Goal: Information Seeking & Learning: Learn about a topic

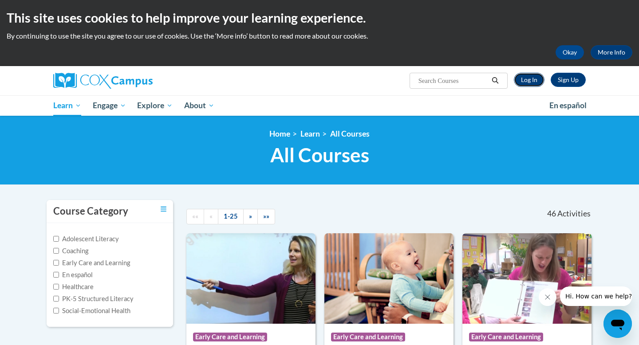
click at [536, 82] on link "Log In" at bounding box center [529, 80] width 31 height 14
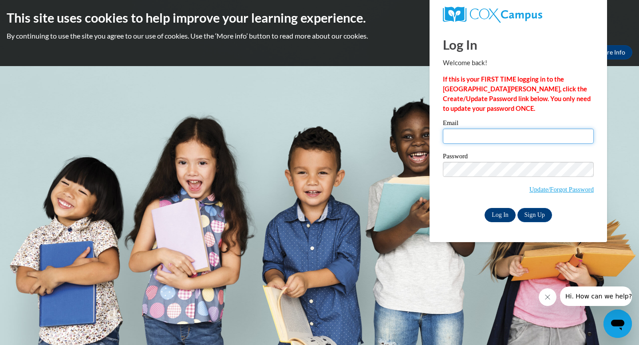
type input "[EMAIL_ADDRESS][DOMAIN_NAME]"
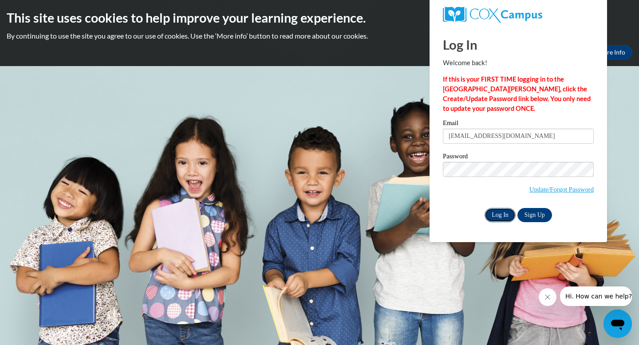
click at [501, 217] on input "Log In" at bounding box center [500, 215] width 31 height 14
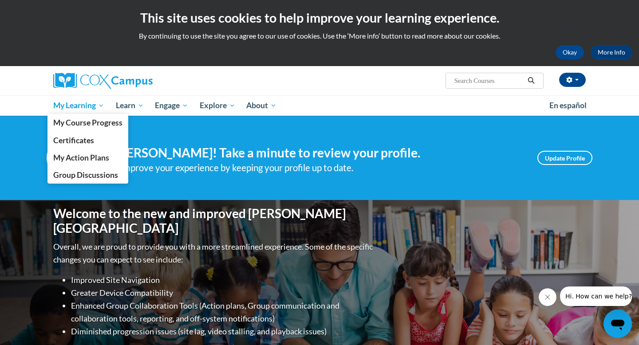
click at [85, 104] on span "My Learning" at bounding box center [78, 105] width 51 height 11
click at [89, 128] on link "My Course Progress" at bounding box center [87, 122] width 81 height 17
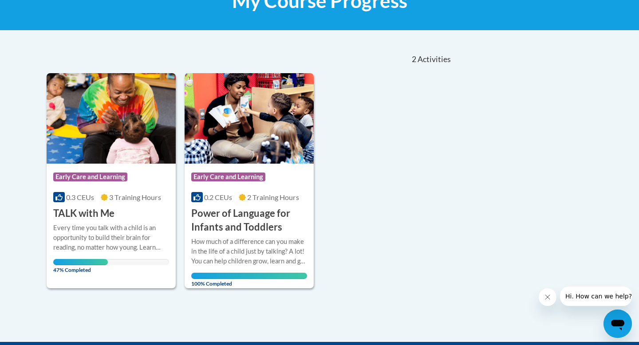
scroll to position [166, 0]
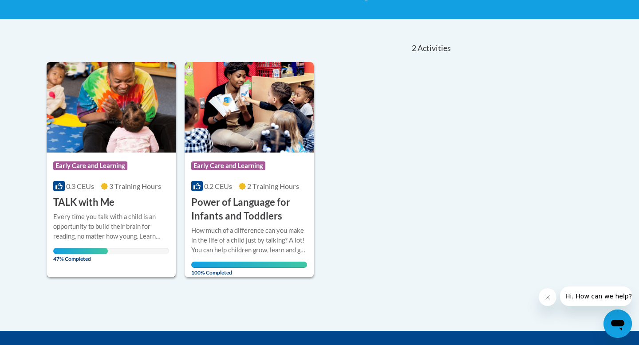
click at [97, 241] on div "Every time you talk with a child is an opportunity to build their brain for rea…" at bounding box center [111, 226] width 116 height 29
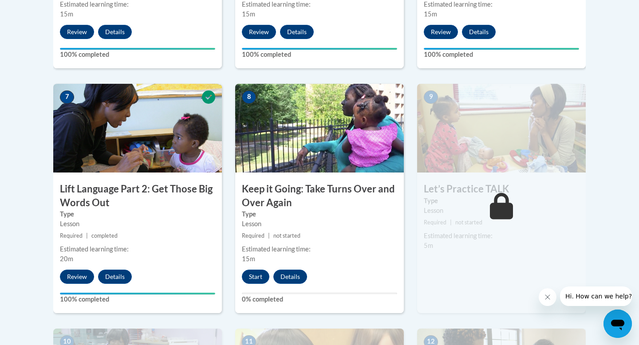
scroll to position [710, 0]
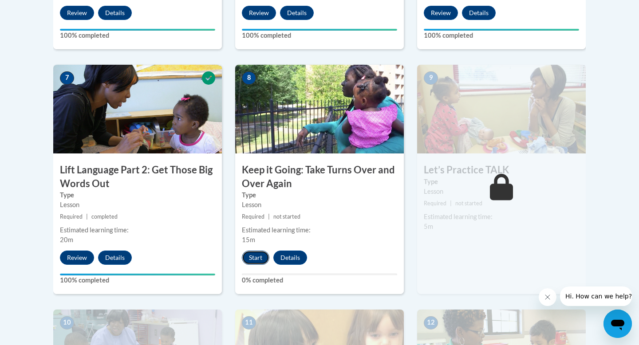
click at [252, 256] on button "Start" at bounding box center [256, 258] width 28 height 14
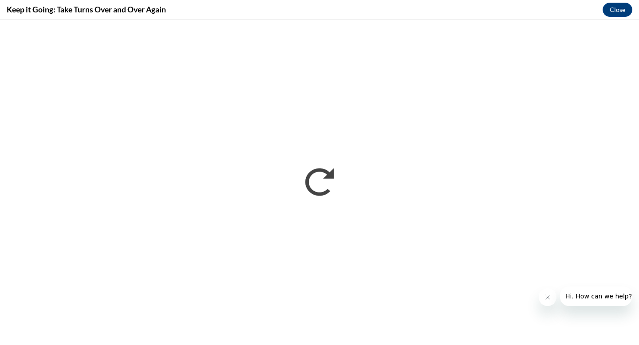
scroll to position [0, 0]
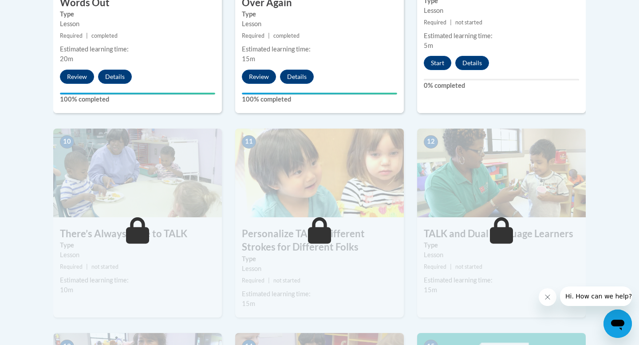
scroll to position [885, 0]
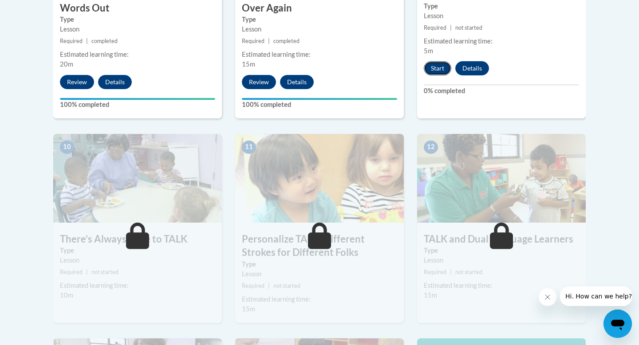
click at [430, 70] on button "Start" at bounding box center [438, 68] width 28 height 14
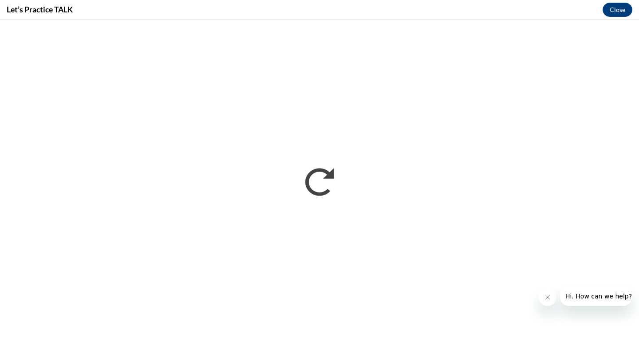
scroll to position [0, 0]
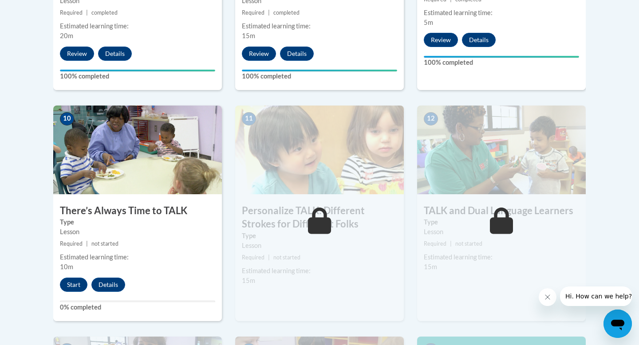
scroll to position [919, 0]
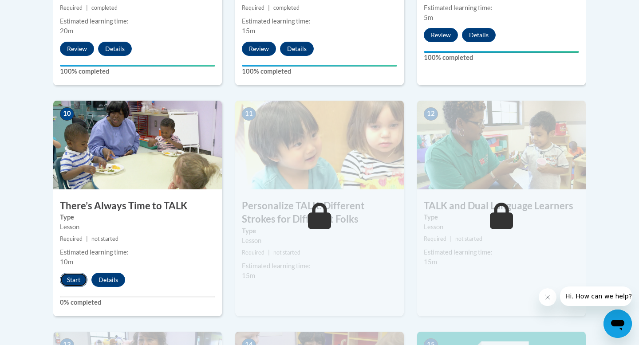
click at [71, 282] on button "Start" at bounding box center [74, 280] width 28 height 14
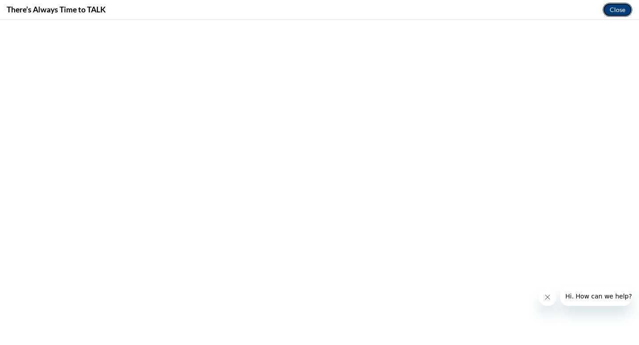
click at [617, 11] on button "Close" at bounding box center [618, 10] width 30 height 14
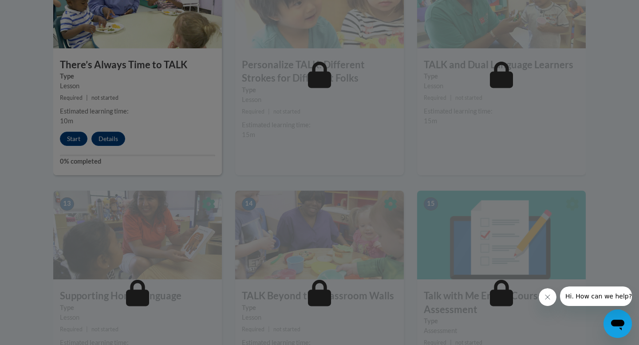
scroll to position [1050, 0]
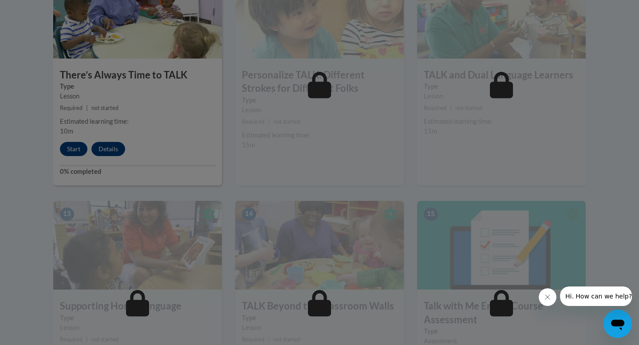
click at [63, 147] on div at bounding box center [319, 172] width 639 height 345
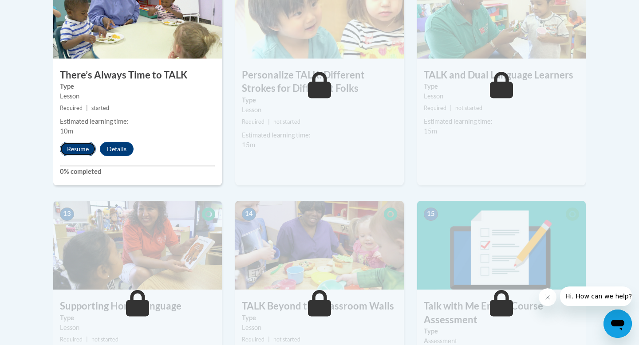
click at [77, 146] on button "Resume" at bounding box center [78, 149] width 36 height 14
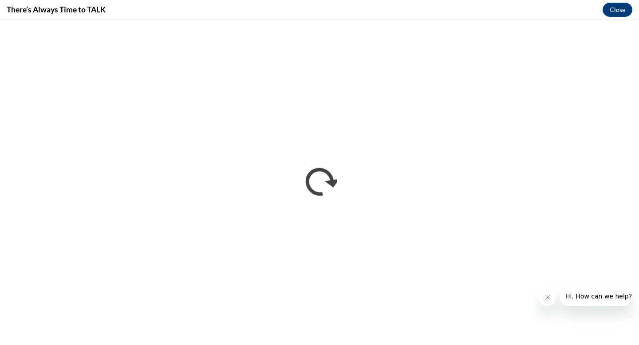
scroll to position [0, 0]
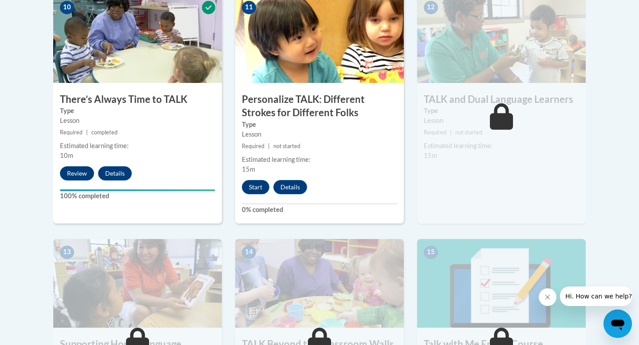
scroll to position [1027, 0]
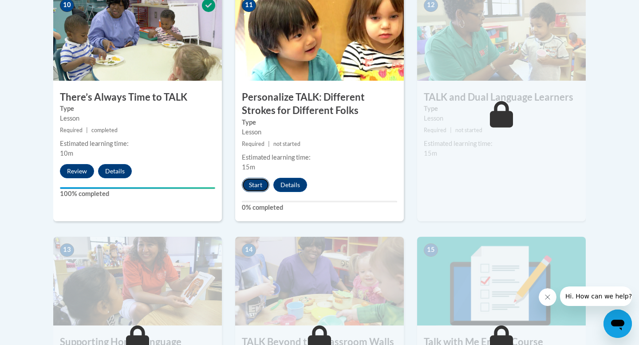
click at [259, 182] on button "Start" at bounding box center [256, 185] width 28 height 14
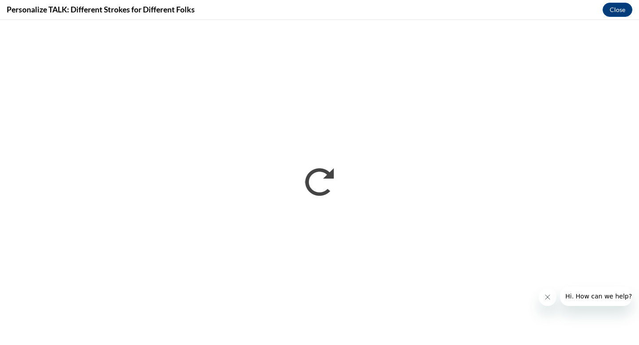
scroll to position [0, 0]
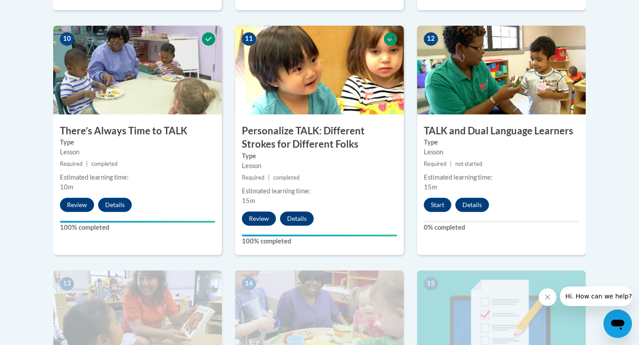
scroll to position [996, 0]
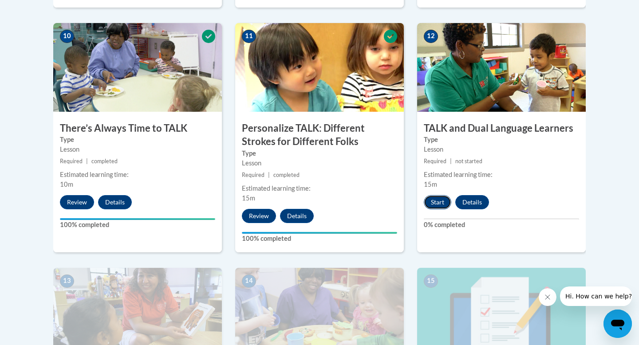
click at [439, 207] on button "Start" at bounding box center [438, 202] width 28 height 14
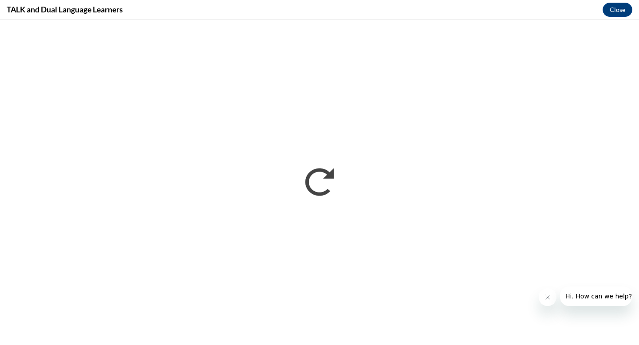
scroll to position [0, 0]
click at [569, 8] on div "TALK and Dual Language Learners Close" at bounding box center [319, 10] width 639 height 20
click at [588, 1] on div "TALK and Dual Language Learners Close" at bounding box center [319, 10] width 639 height 20
drag, startPoint x: 588, startPoint y: 1, endPoint x: 559, endPoint y: -3, distance: 29.2
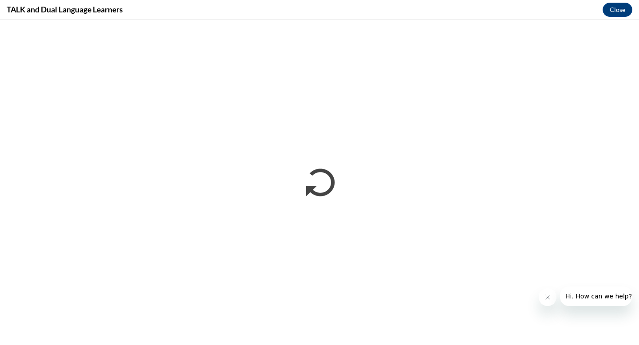
click at [561, 12] on div "TALK and Dual Language Learners Close" at bounding box center [319, 10] width 639 height 20
click at [564, 20] on div "TALK and Dual Language Learners Close" at bounding box center [319, 172] width 639 height 345
click at [564, 20] on iframe at bounding box center [319, 182] width 639 height 325
click at [393, 5] on div "TALK and Dual Language Learners Close" at bounding box center [319, 10] width 639 height 20
click at [571, 13] on div "TALK and Dual Language Learners Close" at bounding box center [319, 10] width 639 height 20
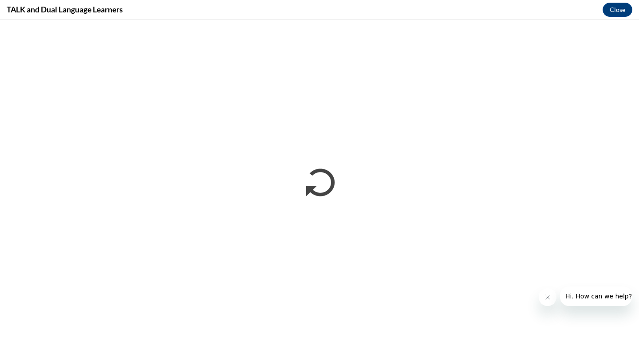
click at [571, 13] on div "TALK and Dual Language Learners Close" at bounding box center [319, 10] width 639 height 20
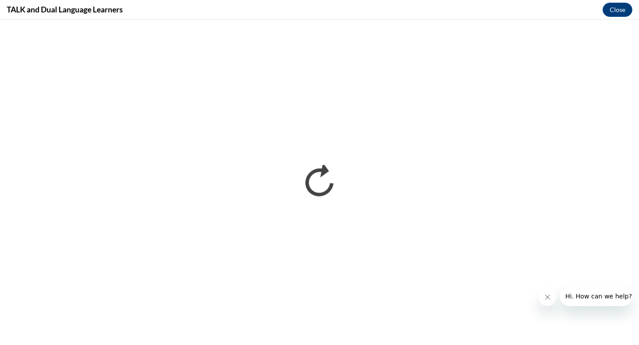
click at [571, 12] on div "TALK and Dual Language Learners Close" at bounding box center [319, 10] width 639 height 20
click at [571, 11] on div "TALK and Dual Language Learners Close" at bounding box center [319, 10] width 639 height 20
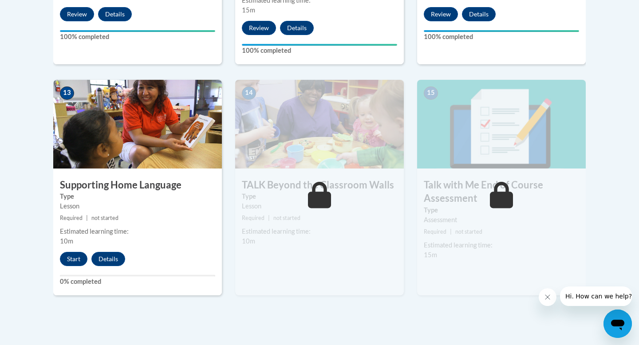
scroll to position [1196, 0]
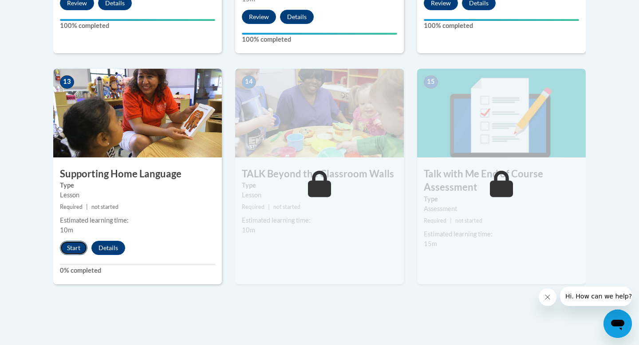
click at [69, 250] on button "Start" at bounding box center [74, 248] width 28 height 14
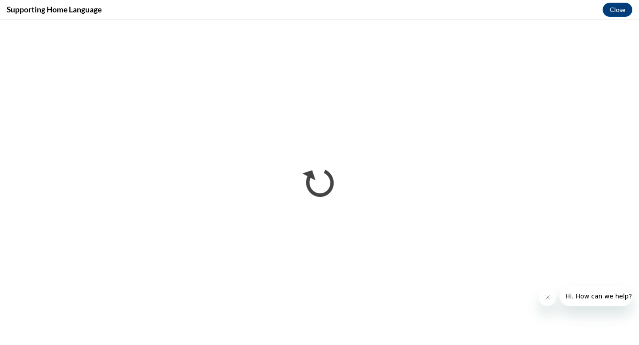
scroll to position [0, 0]
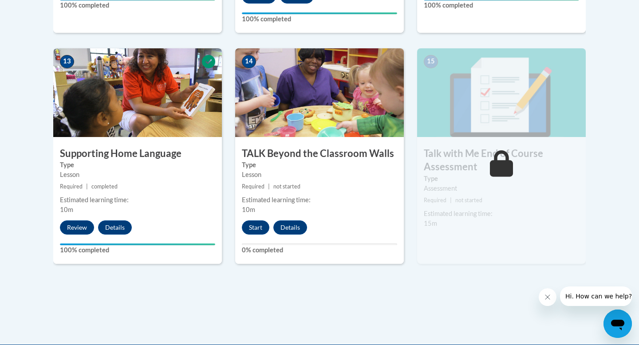
scroll to position [1229, 0]
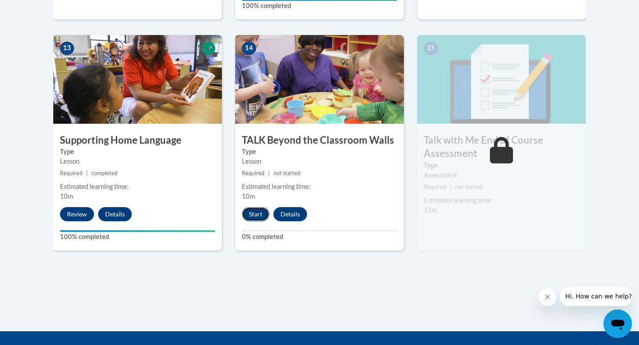
click at [259, 214] on button "Start" at bounding box center [256, 214] width 28 height 14
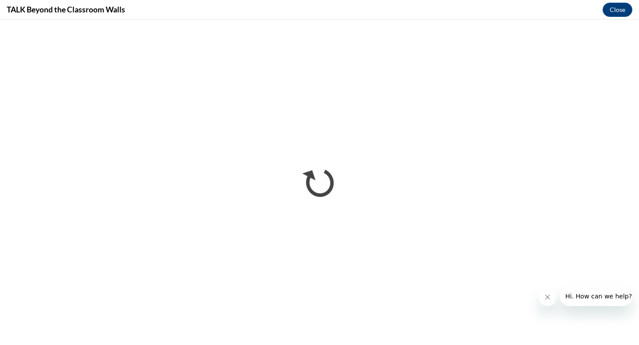
scroll to position [0, 0]
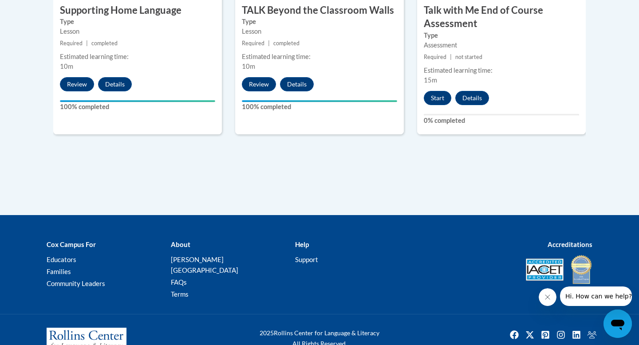
scroll to position [1375, 0]
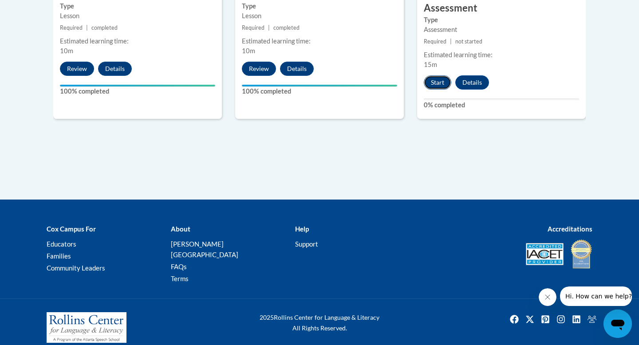
click at [430, 87] on button "Start" at bounding box center [438, 82] width 28 height 14
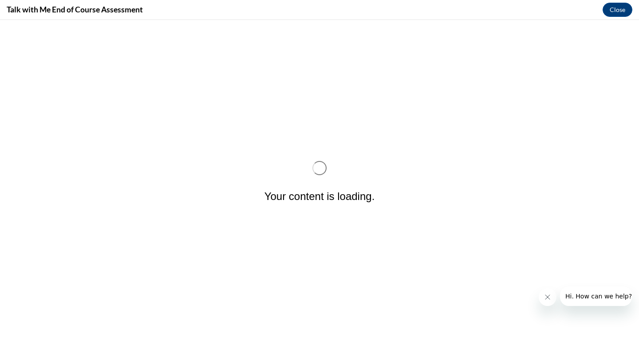
scroll to position [0, 0]
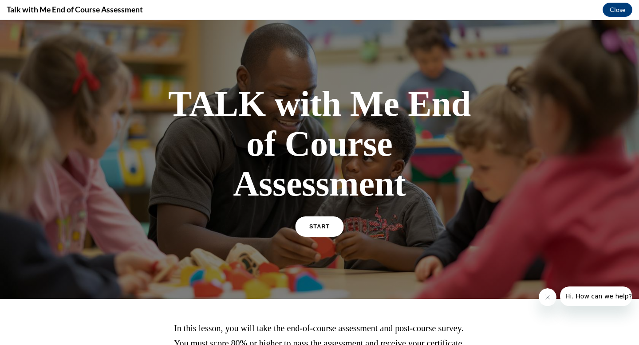
click at [328, 223] on link "START" at bounding box center [319, 227] width 48 height 20
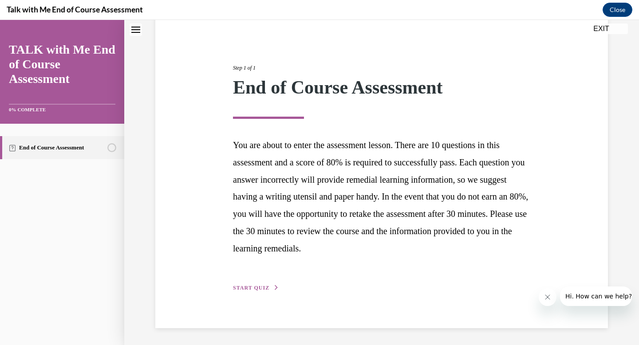
scroll to position [80, 0]
click at [253, 292] on div "Step 1 of 1 End of Course Assessment You are about to enter the assessment less…" at bounding box center [381, 167] width 311 height 249
click at [261, 288] on span "START QUIZ" at bounding box center [251, 287] width 36 height 6
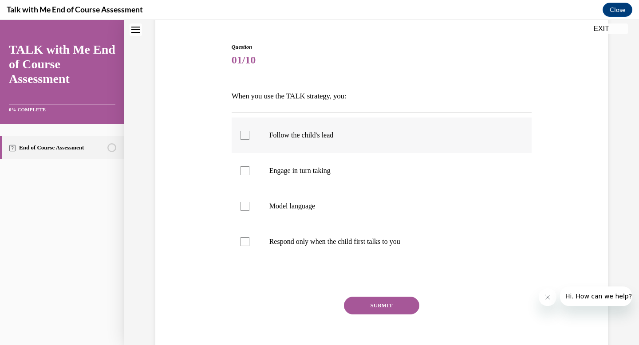
click at [345, 137] on p "Follow the child's lead" at bounding box center [389, 135] width 241 height 9
click at [249, 137] on input "Follow the child's lead" at bounding box center [245, 135] width 9 height 9
checkbox input "true"
click at [334, 171] on p "Engage in turn taking" at bounding box center [389, 170] width 241 height 9
click at [249, 171] on input "Engage in turn taking" at bounding box center [245, 170] width 9 height 9
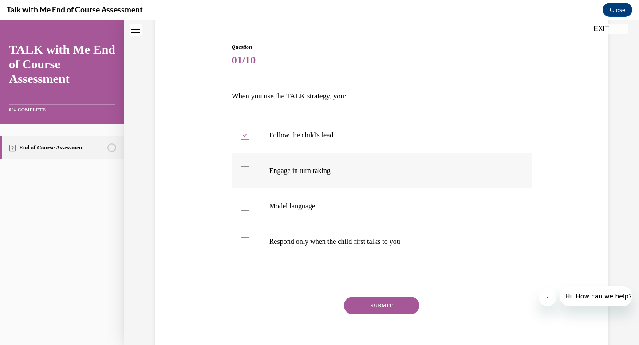
checkbox input "true"
click at [332, 208] on p "Model language" at bounding box center [389, 206] width 241 height 9
click at [249, 208] on input "Model language" at bounding box center [245, 206] width 9 height 9
checkbox input "true"
click at [343, 246] on p "Respond only when the child first talks to you" at bounding box center [389, 241] width 241 height 9
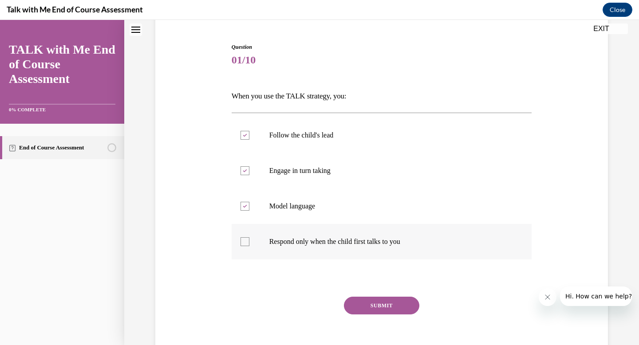
click at [249, 246] on input "Respond only when the child first talks to you" at bounding box center [245, 241] width 9 height 9
click at [357, 233] on label "Respond only when the child first talks to you" at bounding box center [382, 242] width 300 height 36
click at [249, 237] on input "Respond only when the child first talks to you" at bounding box center [245, 241] width 9 height 9
checkbox input "false"
click at [380, 308] on button "SUBMIT" at bounding box center [381, 306] width 75 height 18
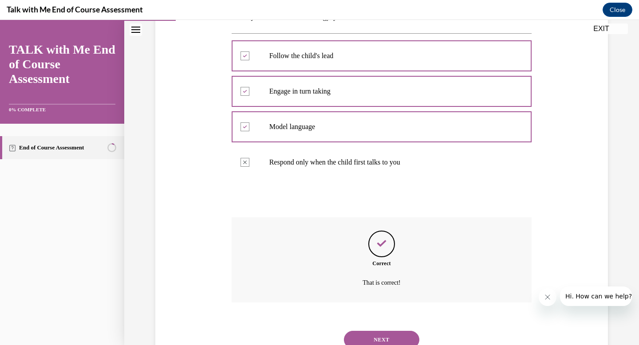
scroll to position [194, 0]
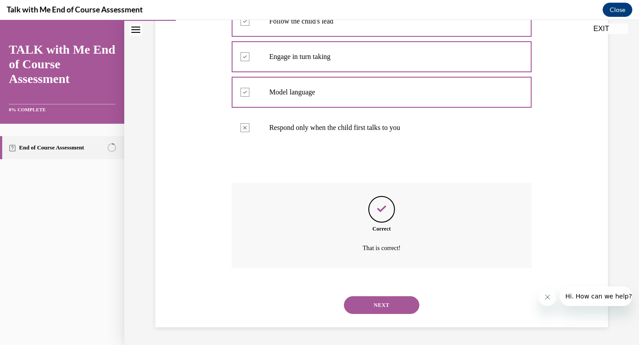
click at [366, 310] on button "NEXT" at bounding box center [381, 305] width 75 height 18
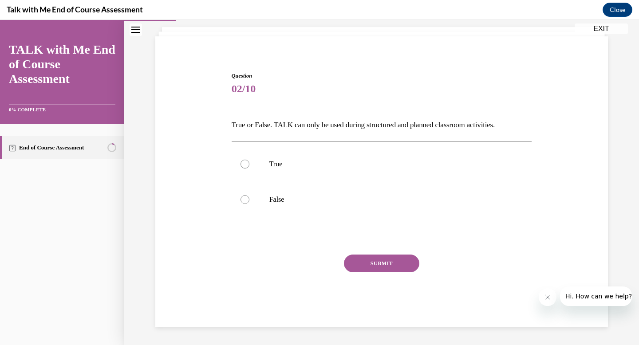
scroll to position [51, 0]
click at [328, 205] on label "False" at bounding box center [382, 200] width 300 height 36
click at [249, 204] on input "False" at bounding box center [245, 199] width 9 height 9
radio input "true"
click at [390, 265] on button "SUBMIT" at bounding box center [381, 264] width 75 height 18
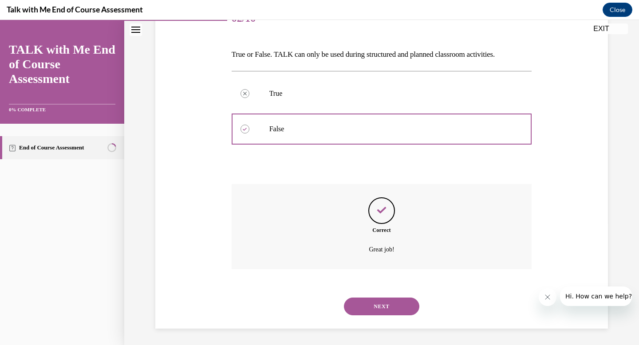
scroll to position [123, 0]
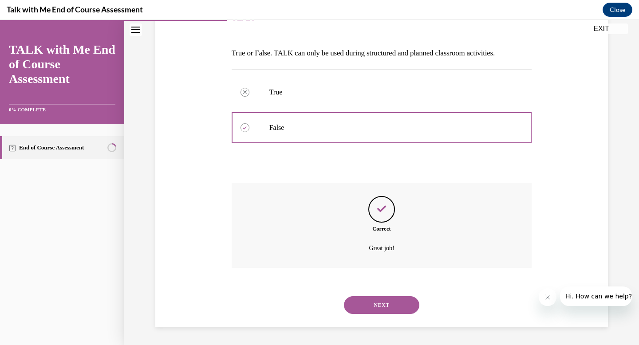
click at [388, 303] on button "NEXT" at bounding box center [381, 305] width 75 height 18
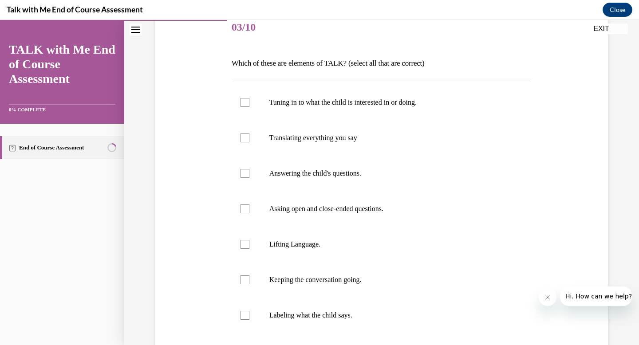
scroll to position [124, 0]
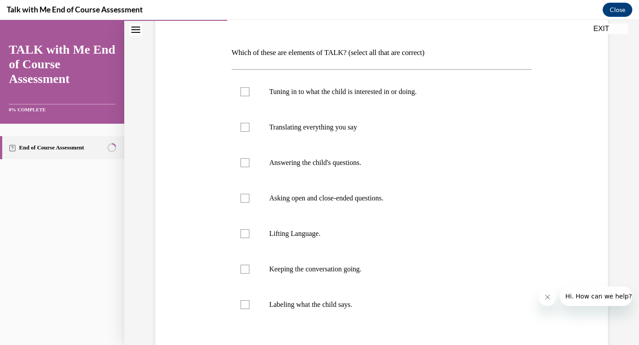
click at [359, 86] on label "Tuning in to what the child is interested in or doing." at bounding box center [382, 92] width 300 height 36
click at [249, 87] on input "Tuning in to what the child is interested in or doing." at bounding box center [245, 91] width 9 height 9
checkbox input "true"
click at [376, 197] on p "Asking open and close-ended questions." at bounding box center [389, 198] width 241 height 9
click at [249, 197] on input "Asking open and close-ended questions." at bounding box center [245, 198] width 9 height 9
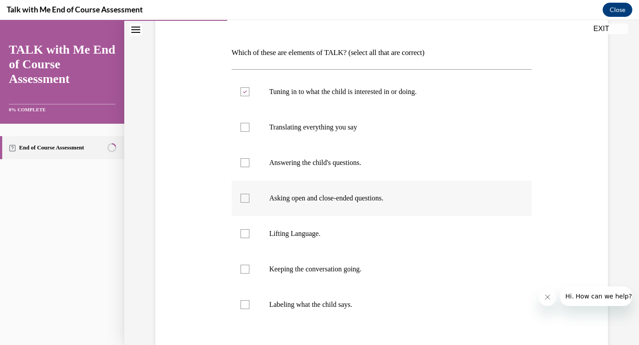
checkbox input "true"
click at [351, 229] on label "Lifting Language." at bounding box center [382, 234] width 300 height 36
click at [249, 229] on input "Lifting Language." at bounding box center [245, 233] width 9 height 9
checkbox input "true"
click at [351, 271] on p "Keeping the conversation going." at bounding box center [389, 269] width 241 height 9
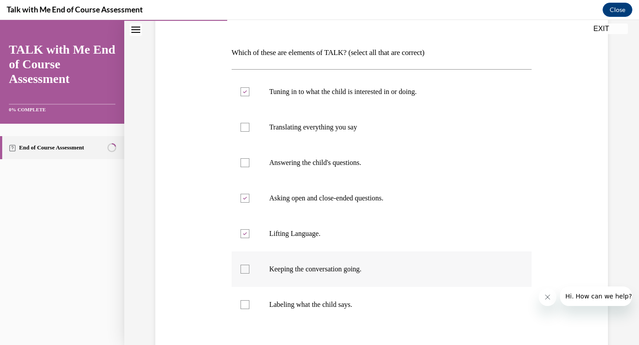
click at [249, 271] on input "Keeping the conversation going." at bounding box center [245, 269] width 9 height 9
checkbox input "true"
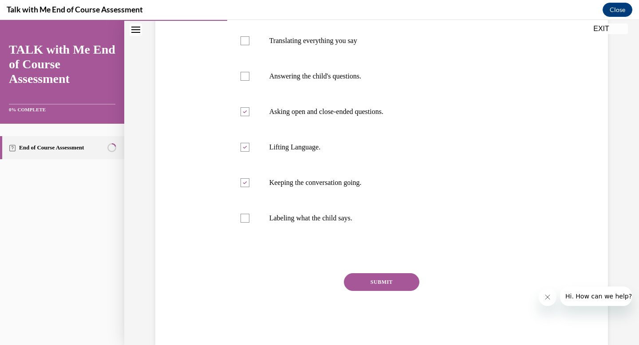
click at [371, 285] on button "SUBMIT" at bounding box center [381, 282] width 75 height 18
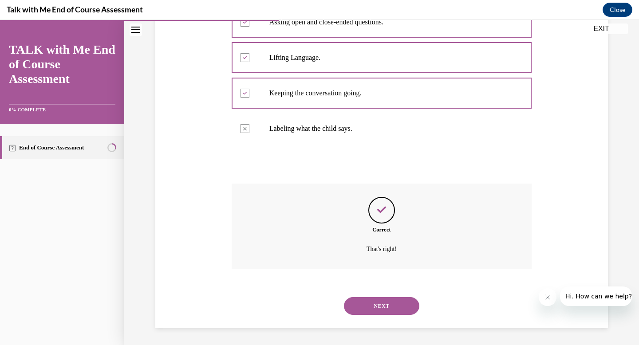
scroll to position [301, 0]
click at [383, 302] on button "NEXT" at bounding box center [381, 305] width 75 height 18
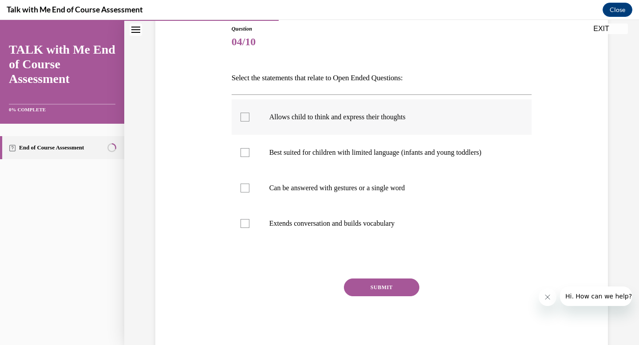
click at [438, 119] on p "Allows child to think and express their thoughts" at bounding box center [389, 117] width 241 height 9
click at [249, 119] on input "Allows child to think and express their thoughts" at bounding box center [245, 117] width 9 height 9
checkbox input "true"
click at [415, 224] on p "Extends conversation and builds vocabulary" at bounding box center [389, 223] width 241 height 9
click at [249, 224] on input "Extends conversation and builds vocabulary" at bounding box center [245, 223] width 9 height 9
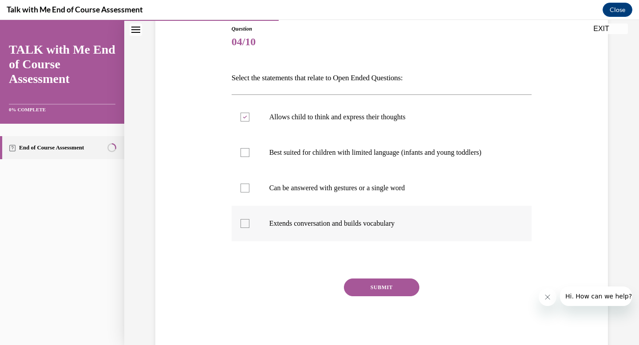
checkbox input "true"
click at [392, 284] on button "SUBMIT" at bounding box center [381, 288] width 75 height 18
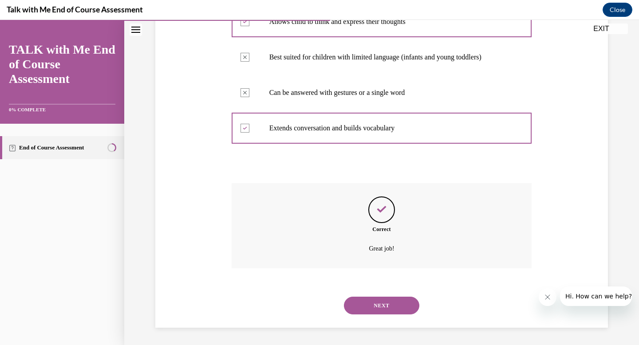
scroll to position [194, 0]
click at [393, 298] on button "NEXT" at bounding box center [381, 305] width 75 height 18
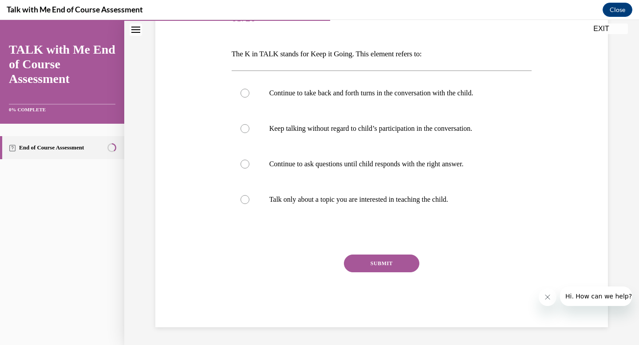
scroll to position [99, 0]
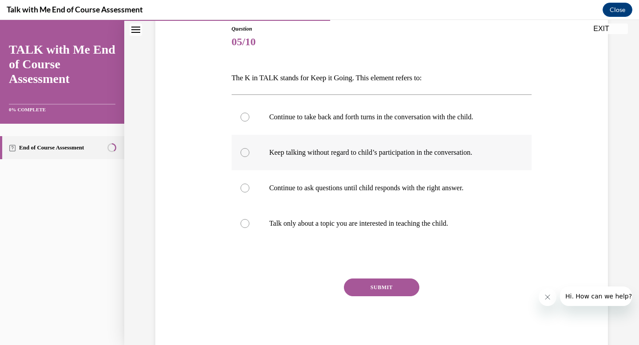
click at [366, 156] on p "Keep talking without regard to child’s participation in the conversation." at bounding box center [389, 152] width 241 height 9
click at [249, 156] on input "Keep talking without regard to child’s participation in the conversation." at bounding box center [245, 152] width 9 height 9
radio input "true"
click at [422, 125] on label "Continue to take back and forth turns in the conversation with the child." at bounding box center [382, 117] width 300 height 36
click at [249, 122] on input "Continue to take back and forth turns in the conversation with the child." at bounding box center [245, 117] width 9 height 9
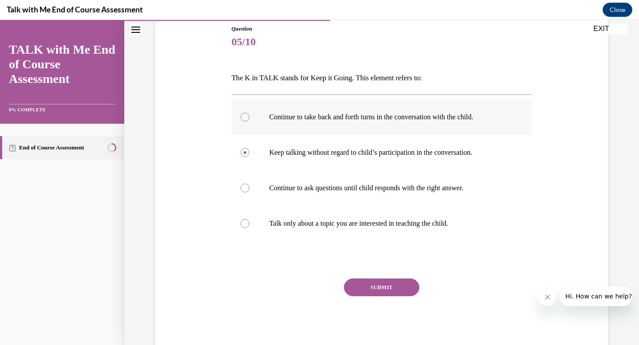
radio input "true"
click at [394, 282] on button "SUBMIT" at bounding box center [381, 288] width 75 height 18
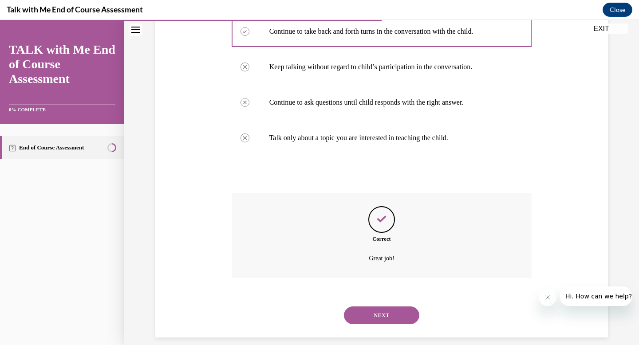
scroll to position [194, 0]
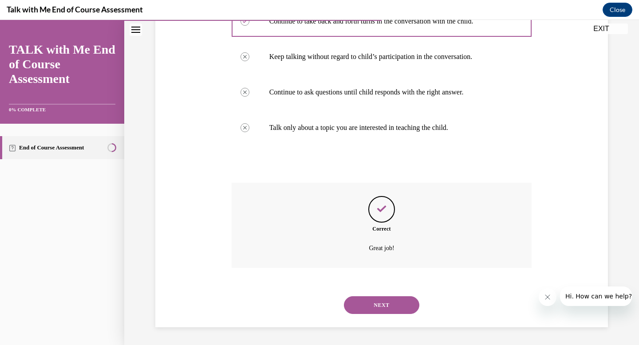
click at [381, 307] on button "NEXT" at bounding box center [381, 305] width 75 height 18
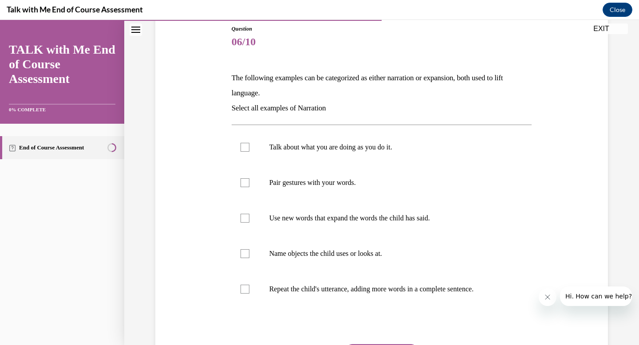
scroll to position [101, 0]
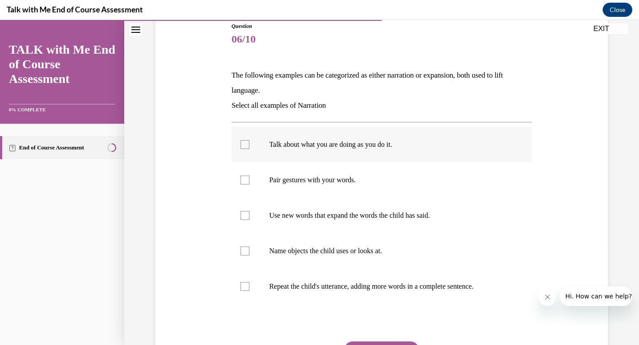
click at [432, 150] on label "Talk about what you are doing as you do it." at bounding box center [382, 145] width 300 height 36
click at [249, 149] on input "Talk about what you are doing as you do it." at bounding box center [245, 144] width 9 height 9
checkbox input "true"
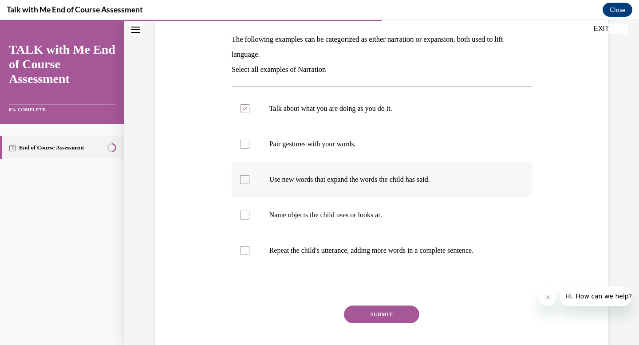
scroll to position [139, 0]
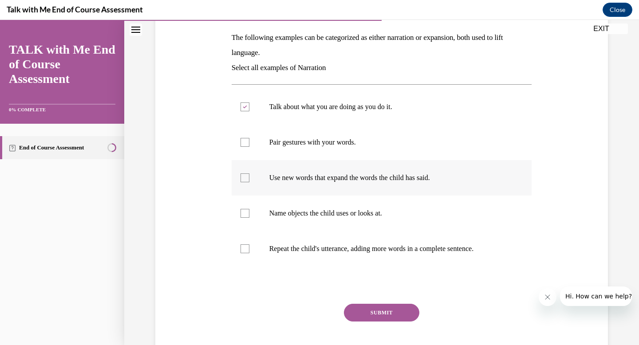
click at [424, 180] on p "Use new words that expand the words the child has said." at bounding box center [389, 178] width 241 height 9
click at [249, 180] on input "Use new words that expand the words the child has said." at bounding box center [245, 178] width 9 height 9
click at [401, 182] on p "Use new words that expand the words the child has said." at bounding box center [389, 178] width 241 height 9
click at [249, 182] on input "Use new words that expand the words the child has said." at bounding box center [245, 178] width 9 height 9
checkbox input "false"
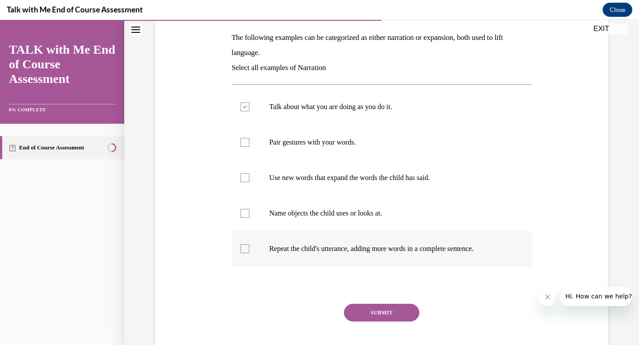
click at [391, 257] on label "Repeat the child's utterance, adding more words in a complete sentence." at bounding box center [382, 249] width 300 height 36
click at [249, 253] on input "Repeat the child's utterance, adding more words in a complete sentence." at bounding box center [245, 249] width 9 height 9
click at [391, 257] on label "Repeat the child's utterance, adding more words in a complete sentence." at bounding box center [382, 249] width 300 height 36
click at [249, 253] on input "Repeat the child's utterance, adding more words in a complete sentence." at bounding box center [245, 249] width 9 height 9
click at [378, 256] on label "Repeat the child's utterance, adding more words in a complete sentence." at bounding box center [382, 249] width 300 height 36
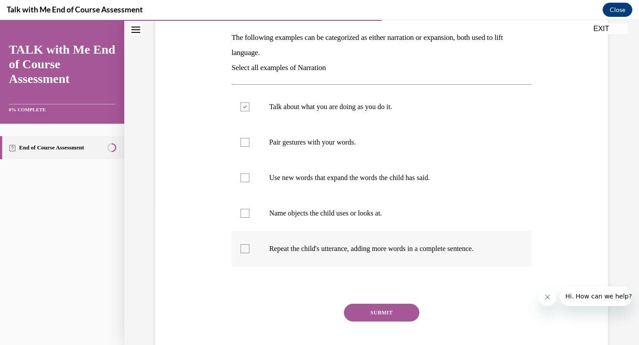
click at [249, 253] on input "Repeat the child's utterance, adding more words in a complete sentence." at bounding box center [245, 249] width 9 height 9
checkbox input "true"
click at [396, 186] on label "Use new words that expand the words the child has said." at bounding box center [382, 178] width 300 height 36
click at [249, 182] on input "Use new words that expand the words the child has said." at bounding box center [245, 178] width 9 height 9
checkbox input "true"
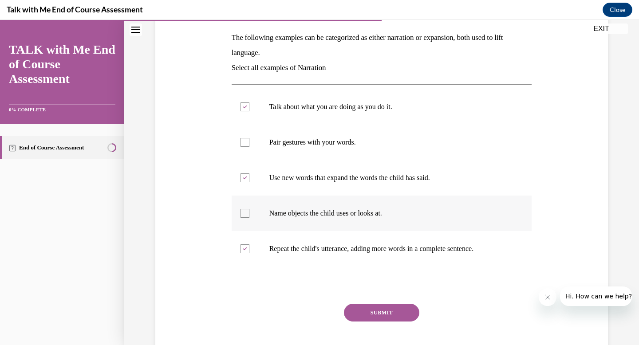
click at [383, 223] on label "Name objects the child uses or looks at." at bounding box center [382, 214] width 300 height 36
click at [249, 218] on input "Name objects the child uses or looks at." at bounding box center [245, 213] width 9 height 9
checkbox input "true"
click at [343, 146] on p "Pair gestures with your words." at bounding box center [389, 142] width 241 height 9
click at [249, 146] on input "Pair gestures with your words." at bounding box center [245, 142] width 9 height 9
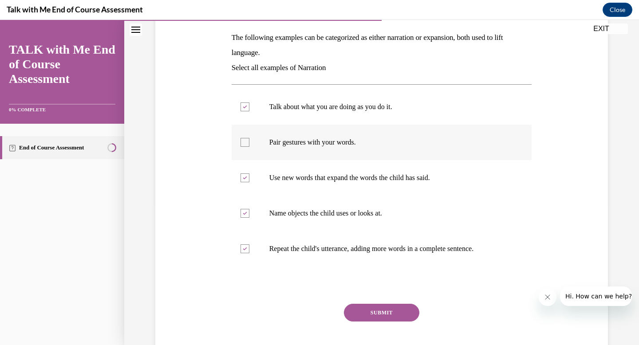
checkbox input "true"
click at [383, 316] on button "SUBMIT" at bounding box center [381, 313] width 75 height 18
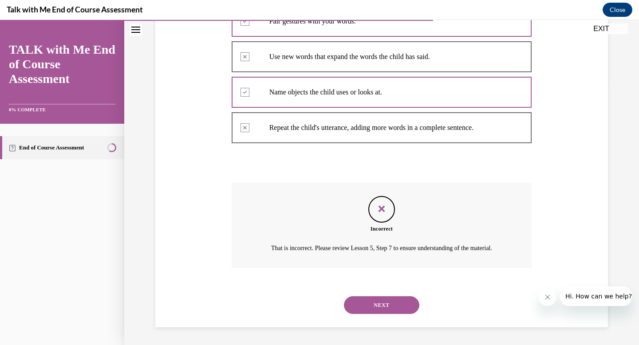
click at [380, 303] on button "NEXT" at bounding box center [381, 305] width 75 height 18
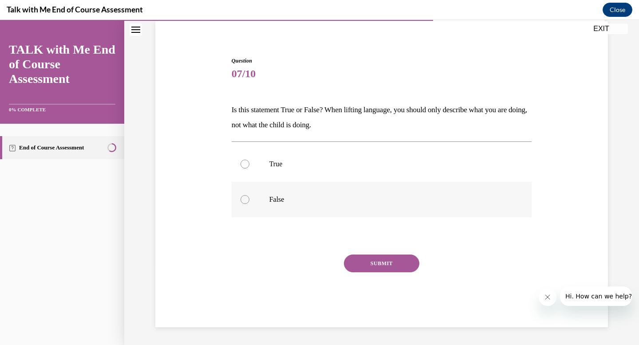
click at [368, 209] on label "False" at bounding box center [382, 200] width 300 height 36
click at [249, 204] on input "False" at bounding box center [245, 199] width 9 height 9
radio input "true"
click at [382, 262] on button "SUBMIT" at bounding box center [381, 264] width 75 height 18
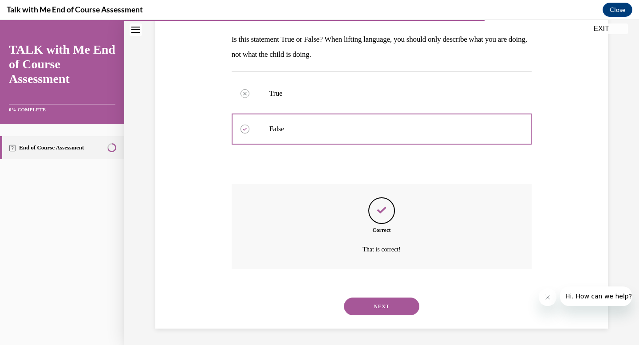
scroll to position [138, 0]
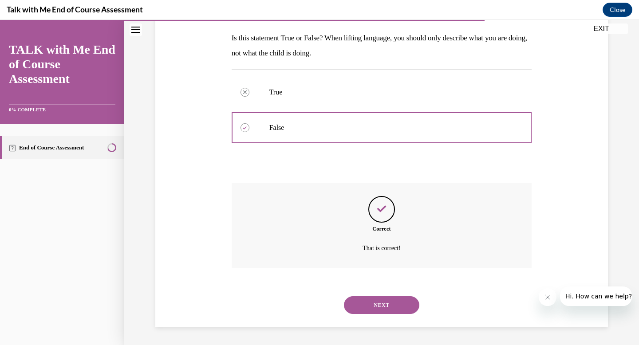
click at [380, 308] on button "NEXT" at bounding box center [381, 305] width 75 height 18
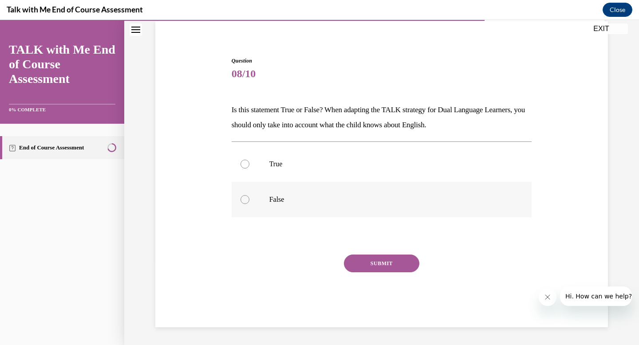
click at [379, 211] on label "False" at bounding box center [382, 200] width 300 height 36
click at [249, 204] on input "False" at bounding box center [245, 199] width 9 height 9
radio input "true"
click at [390, 264] on button "SUBMIT" at bounding box center [381, 264] width 75 height 18
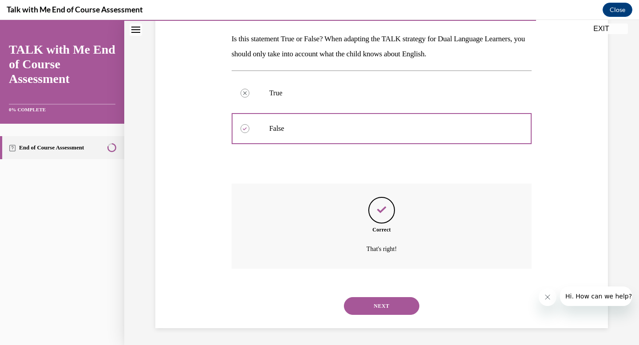
scroll to position [138, 0]
click at [384, 308] on button "NEXT" at bounding box center [381, 305] width 75 height 18
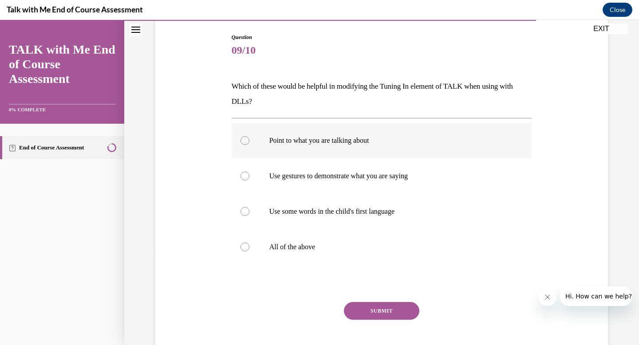
scroll to position [92, 0]
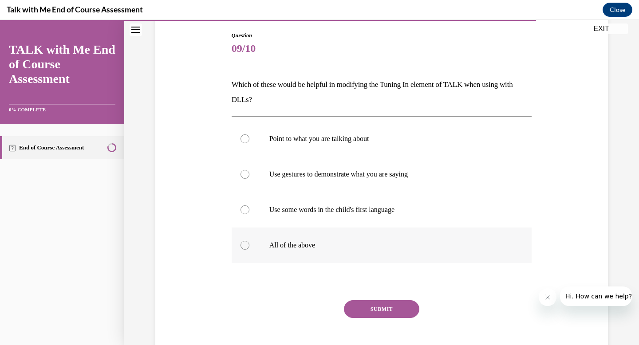
click at [418, 245] on p "All of the above" at bounding box center [389, 245] width 241 height 9
click at [249, 245] on input "All of the above" at bounding box center [245, 245] width 9 height 9
radio input "true"
click at [395, 303] on button "SUBMIT" at bounding box center [381, 309] width 75 height 18
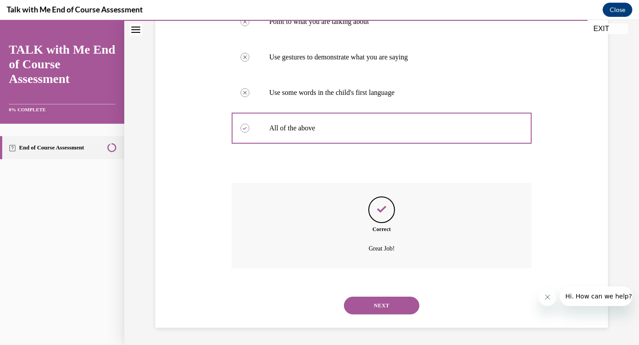
scroll to position [209, 0]
click at [385, 308] on button "NEXT" at bounding box center [381, 305] width 75 height 18
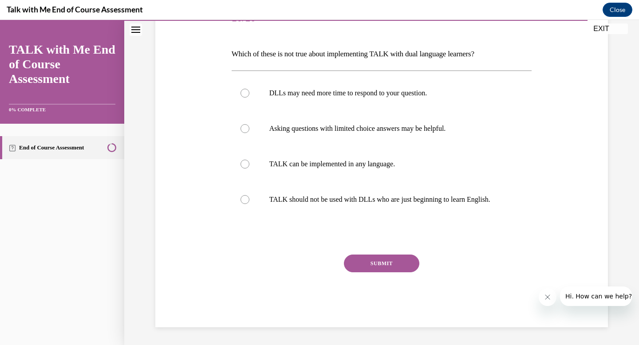
scroll to position [99, 0]
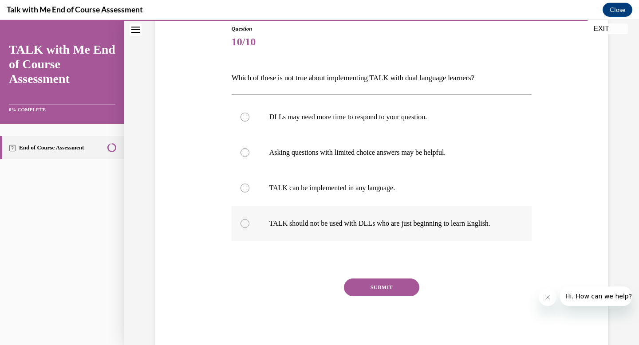
click at [435, 231] on label "TALK should not be used with DLLs who are just beginning to learn English." at bounding box center [382, 224] width 300 height 36
click at [249, 228] on input "TALK should not be used with DLLs who are just beginning to learn English." at bounding box center [245, 223] width 9 height 9
radio input "true"
click at [385, 293] on button "SUBMIT" at bounding box center [381, 288] width 75 height 18
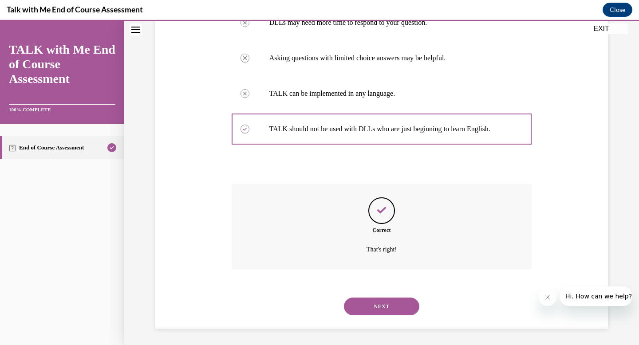
scroll to position [194, 0]
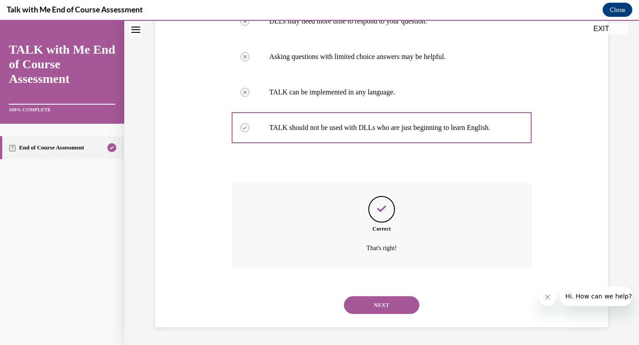
click at [386, 314] on div "NEXT" at bounding box center [382, 306] width 300 height 36
click at [386, 305] on button "NEXT" at bounding box center [381, 305] width 75 height 18
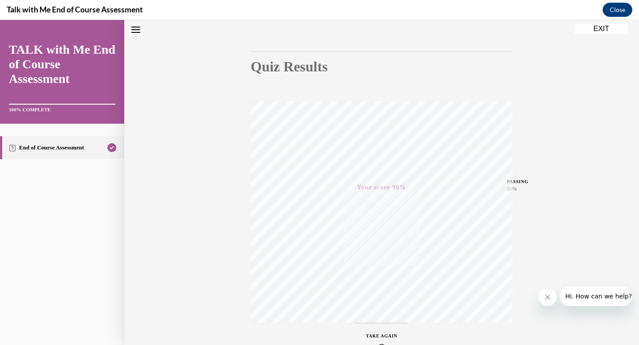
scroll to position [0, 0]
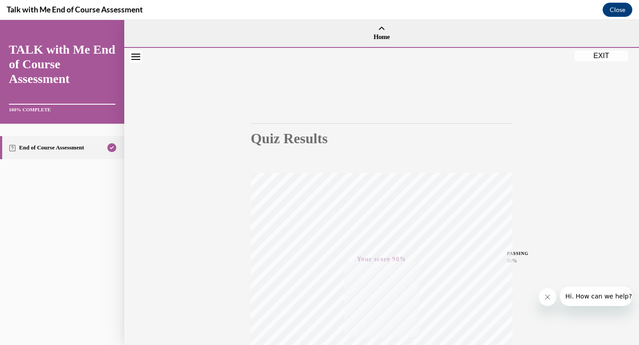
click at [599, 57] on button "EXIT" at bounding box center [601, 56] width 53 height 11
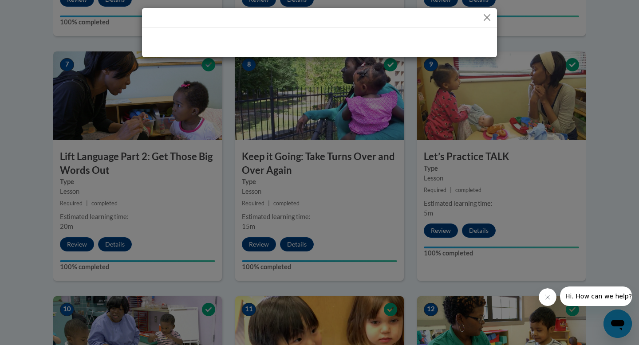
scroll to position [426, 0]
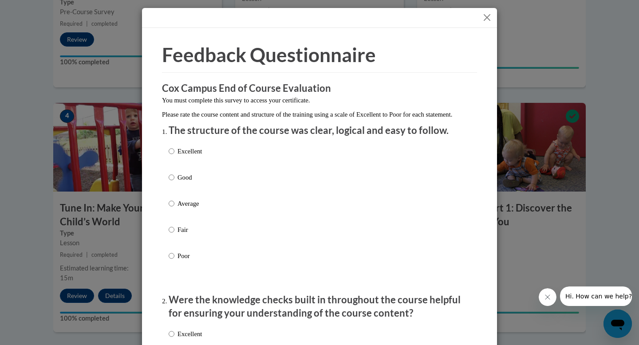
click at [200, 156] on p "Excellent" at bounding box center [190, 151] width 24 height 10
click at [174, 156] on input "Excellent" at bounding box center [172, 151] width 6 height 10
radio input "true"
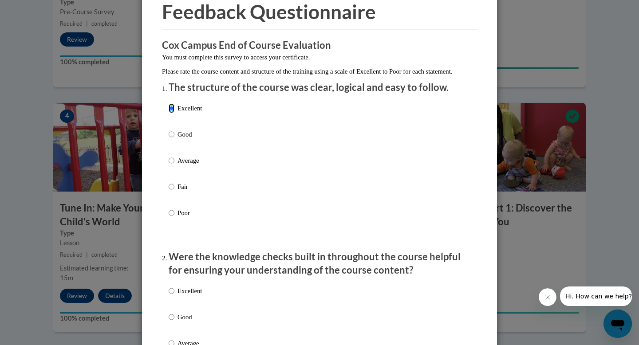
scroll to position [0, 0]
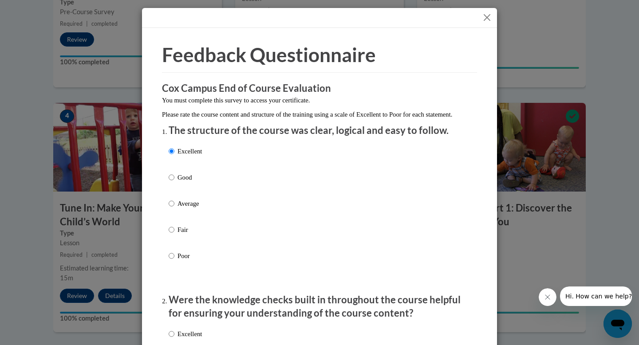
click at [492, 18] on button "Close" at bounding box center [487, 17] width 11 height 11
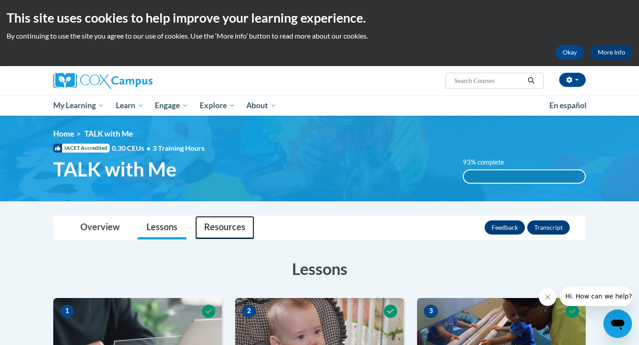
click at [213, 229] on link "Resources" at bounding box center [224, 228] width 59 height 24
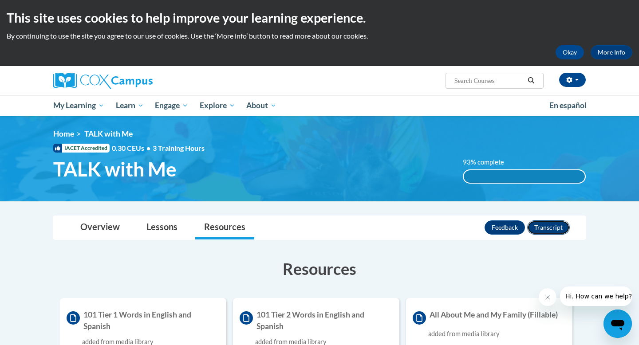
click at [552, 229] on button "Transcript" at bounding box center [548, 228] width 43 height 14
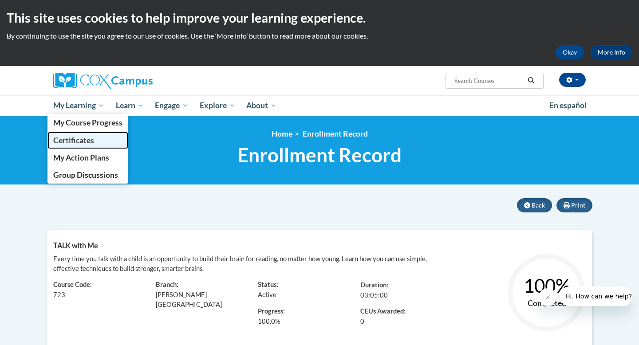
click at [88, 142] on span "Certificates" at bounding box center [73, 140] width 41 height 9
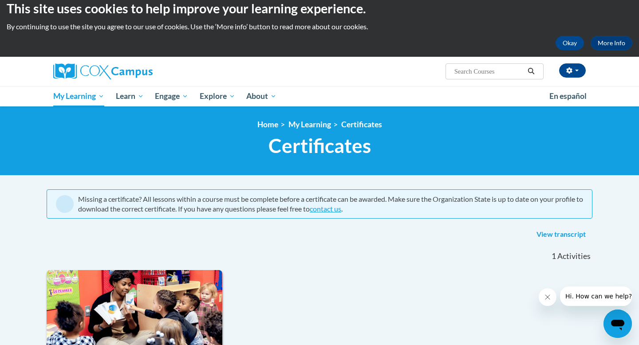
scroll to position [10, 0]
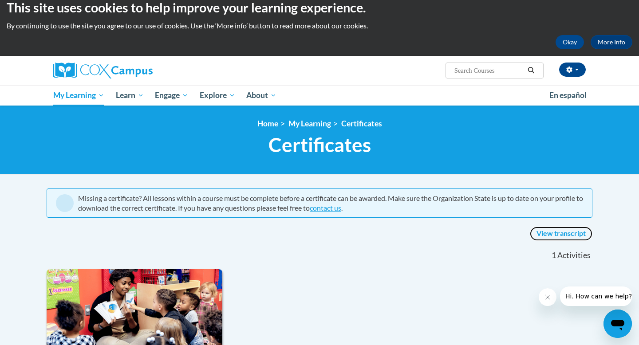
click at [549, 237] on link "View transcript" at bounding box center [561, 234] width 63 height 14
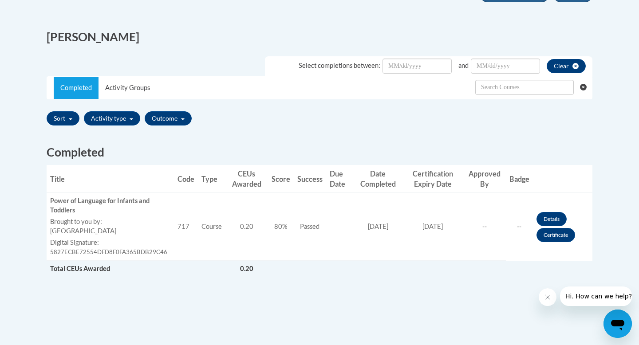
scroll to position [218, 0]
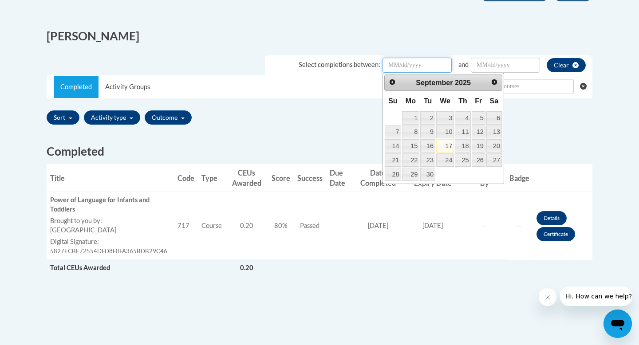
click at [422, 67] on input "Date Input" at bounding box center [417, 65] width 69 height 15
click at [427, 145] on link "16" at bounding box center [427, 145] width 15 height 13
type input "September/16/20252025"
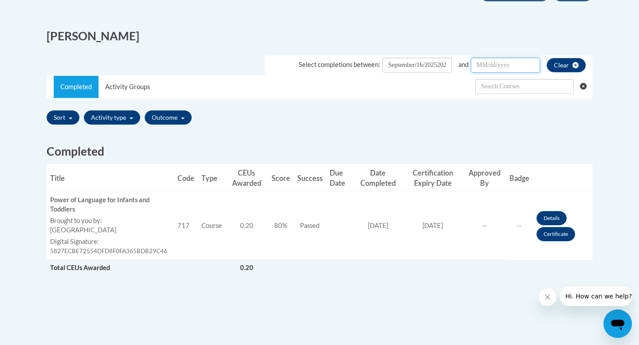
click at [508, 64] on input "Date Input" at bounding box center [505, 65] width 69 height 15
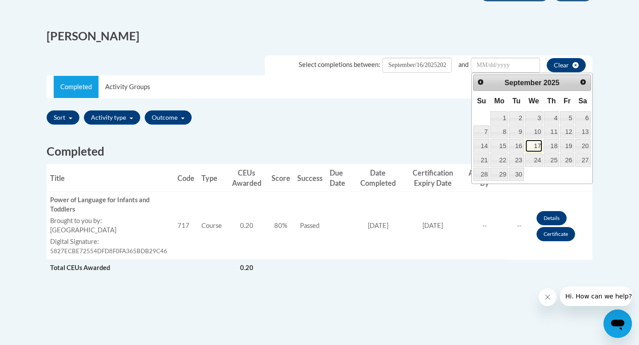
click at [538, 144] on link "17" at bounding box center [534, 145] width 18 height 13
type input "September/17/20252025"
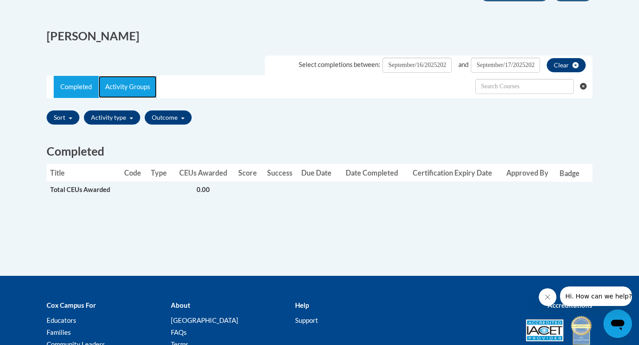
click at [135, 93] on link "Activity Groups" at bounding box center [128, 87] width 58 height 22
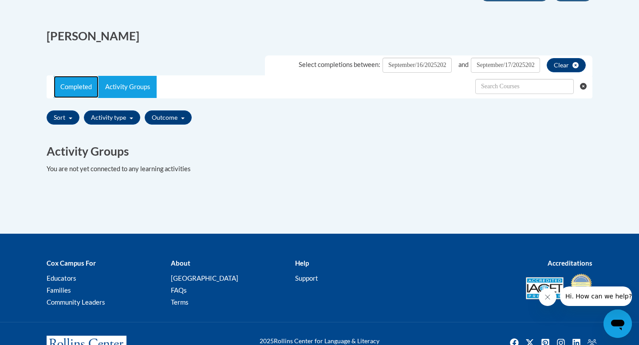
click at [79, 85] on link "Completed" at bounding box center [76, 87] width 45 height 22
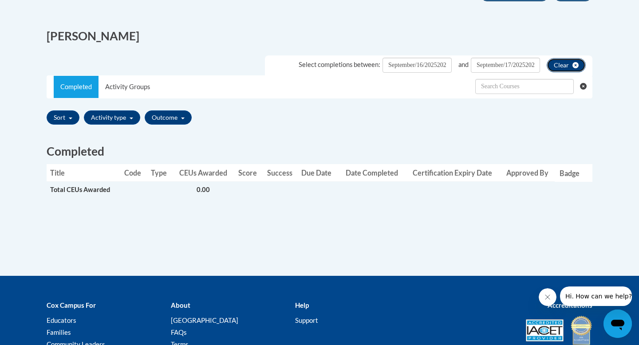
click at [568, 70] on button "Clear" at bounding box center [566, 65] width 39 height 14
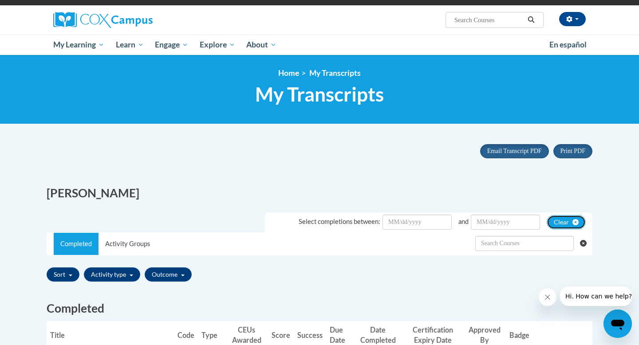
scroll to position [39, 0]
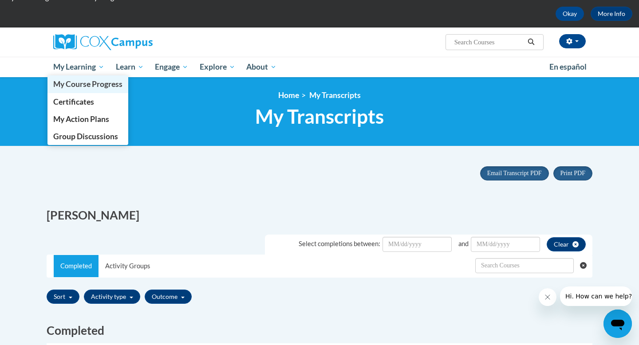
drag, startPoint x: 96, startPoint y: 74, endPoint x: 96, endPoint y: 87, distance: 12.9
click at [96, 74] on link "My Learning" at bounding box center [78, 67] width 63 height 20
click at [99, 87] on span "My Course Progress" at bounding box center [87, 83] width 69 height 9
